Goal: Transaction & Acquisition: Download file/media

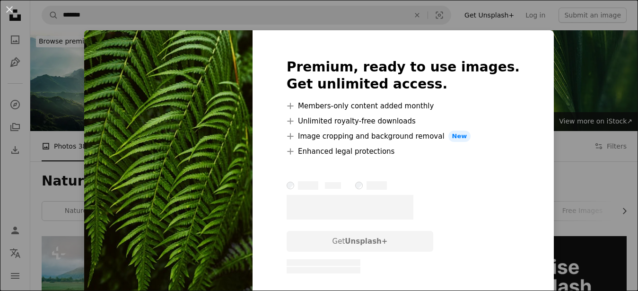
scroll to position [563, 0]
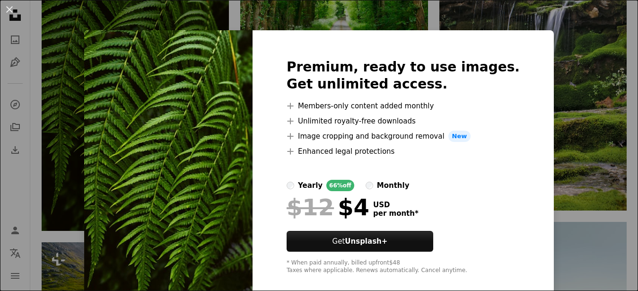
click at [603, 147] on div "An X shape Premium, ready to use images. Get unlimited access. A plus sign Memb…" at bounding box center [319, 145] width 638 height 291
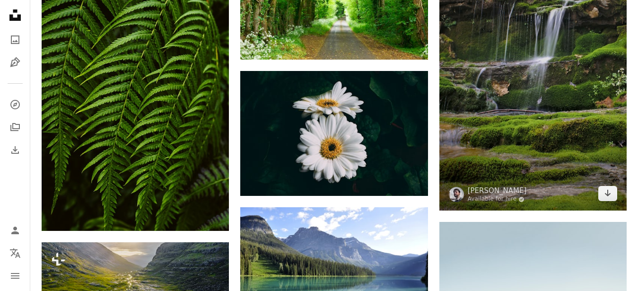
scroll to position [402, 0]
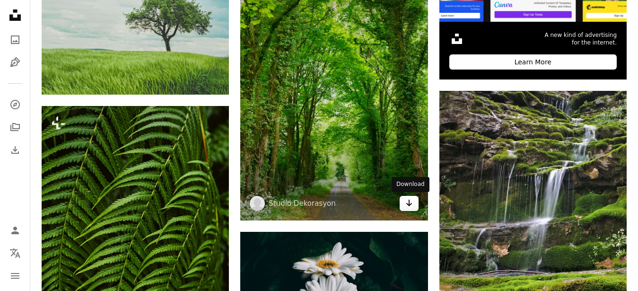
click at [411, 204] on icon "Download" at bounding box center [409, 202] width 6 height 7
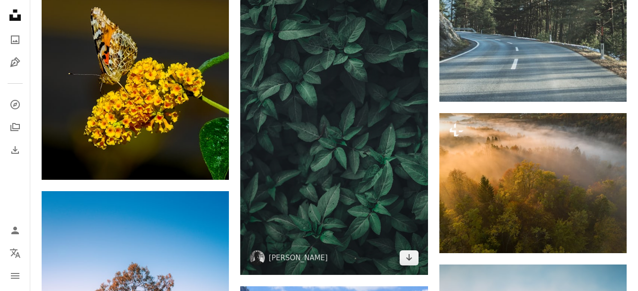
scroll to position [964, 0]
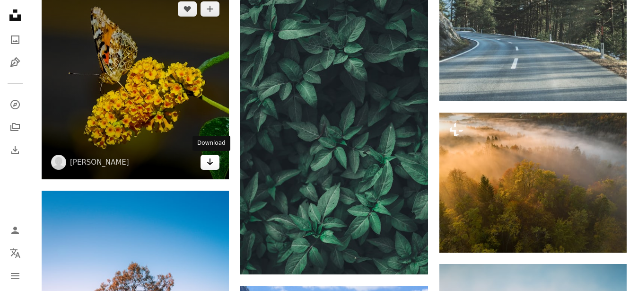
click at [208, 160] on icon "Arrow pointing down" at bounding box center [210, 161] width 8 height 11
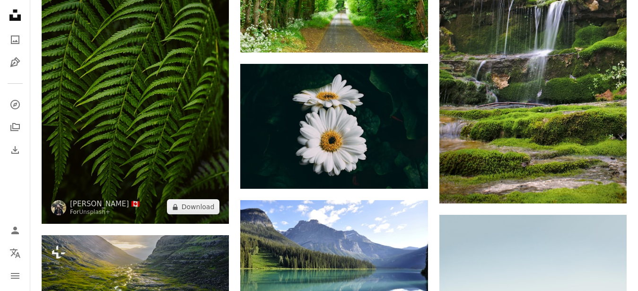
scroll to position [489, 0]
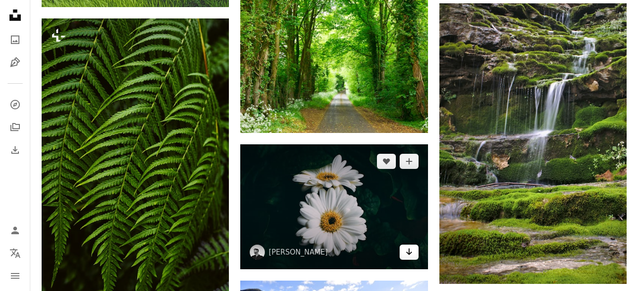
click at [411, 250] on icon "Arrow pointing down" at bounding box center [409, 251] width 8 height 11
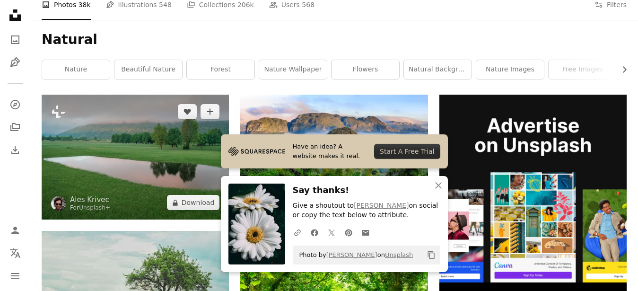
scroll to position [168, 0]
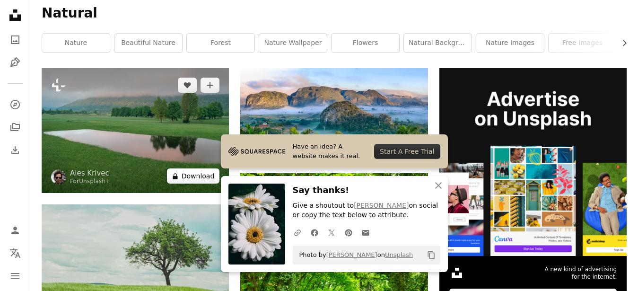
click at [189, 179] on button "A lock Download" at bounding box center [193, 175] width 53 height 15
